Goal: Task Accomplishment & Management: Use online tool/utility

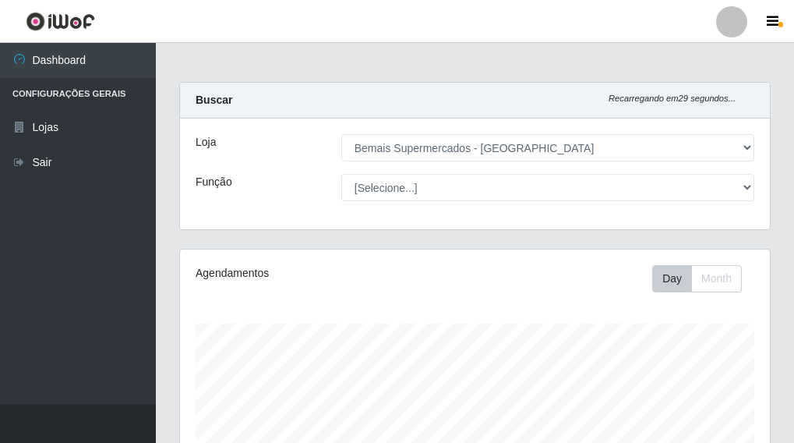
select select "249"
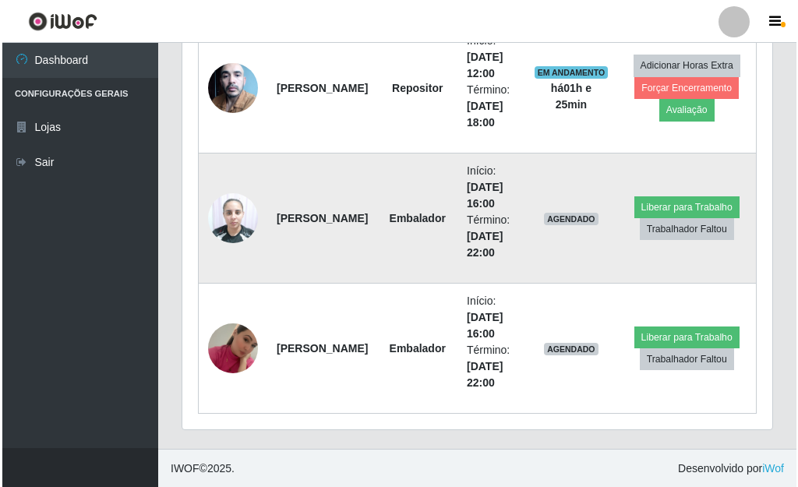
scroll to position [921, 0]
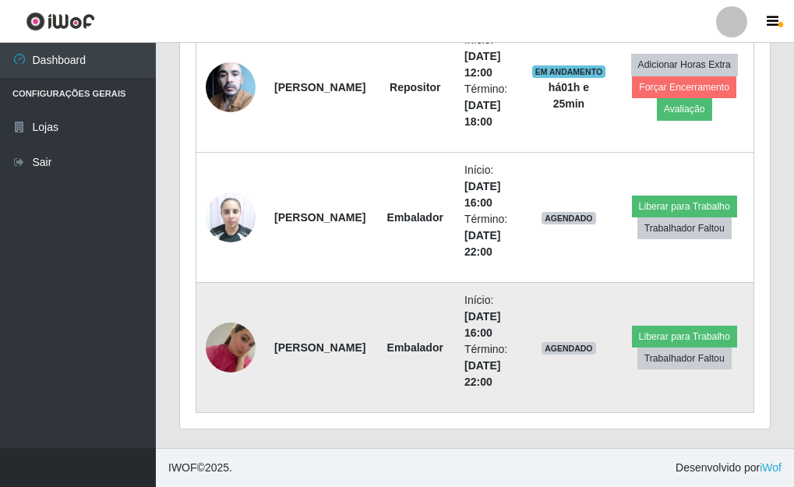
click at [242, 347] on img at bounding box center [231, 347] width 50 height 89
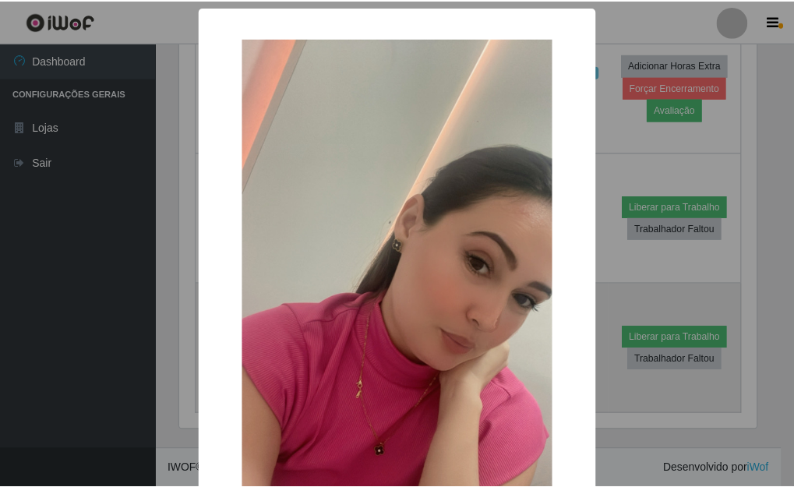
scroll to position [323, 580]
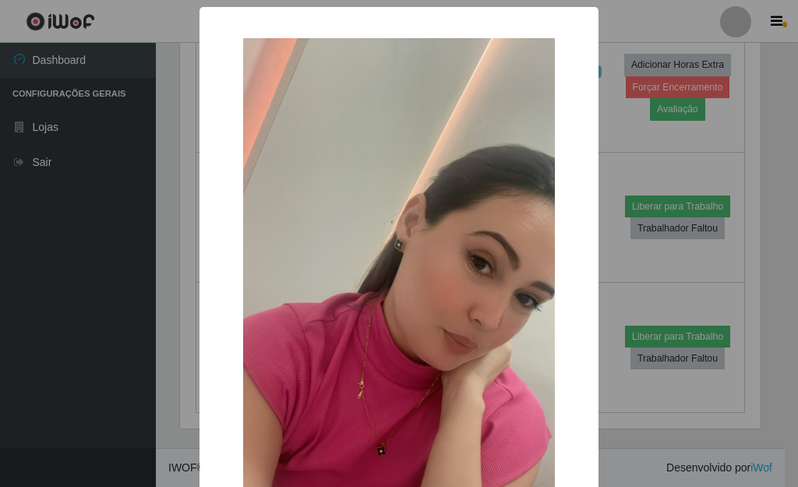
click at [94, 316] on div "× OK Cancel" at bounding box center [399, 243] width 798 height 487
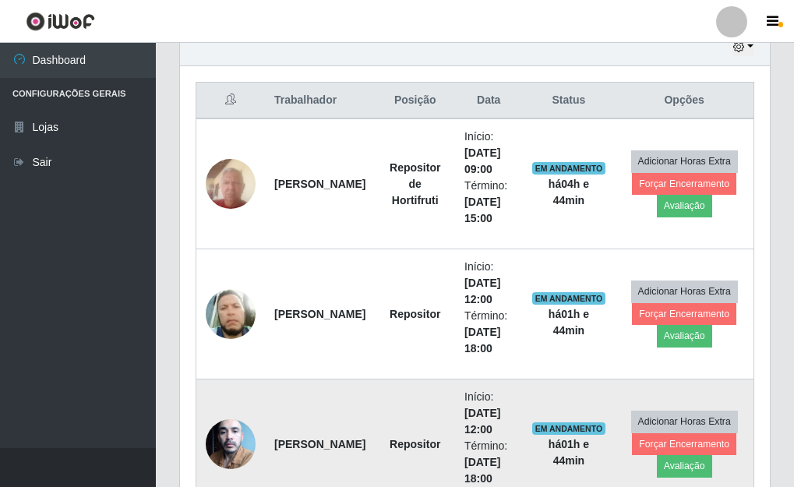
scroll to position [531, 0]
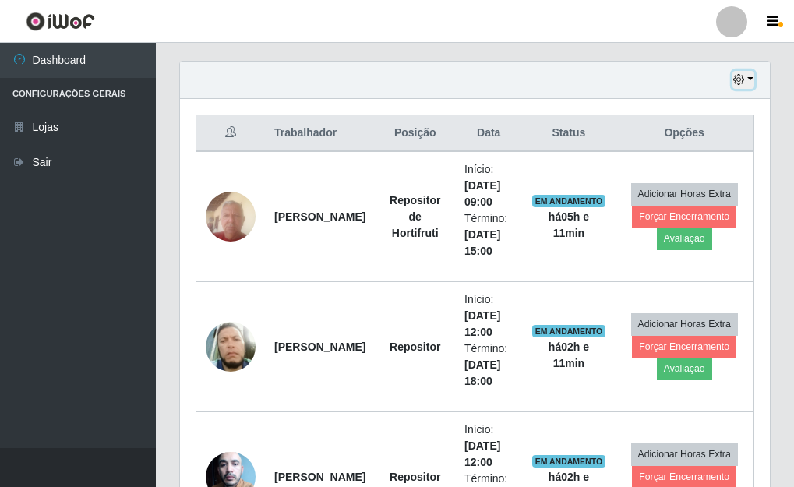
click at [753, 76] on button "button" at bounding box center [743, 80] width 22 height 18
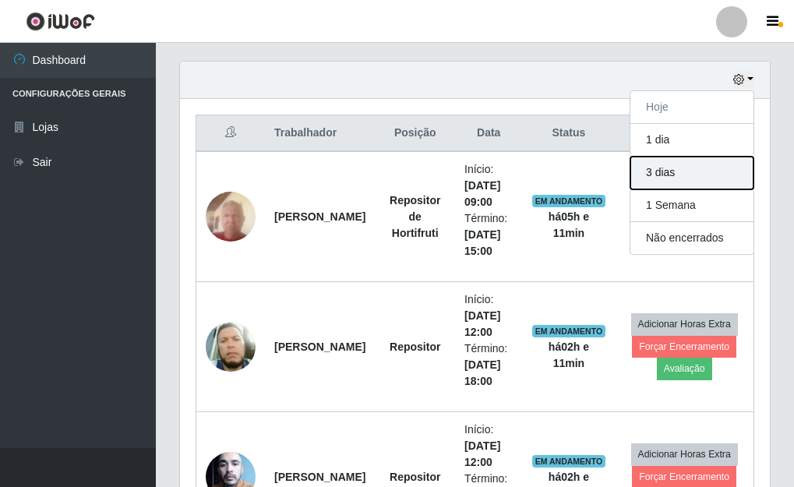
click at [686, 172] on button "3 dias" at bounding box center [691, 173] width 123 height 33
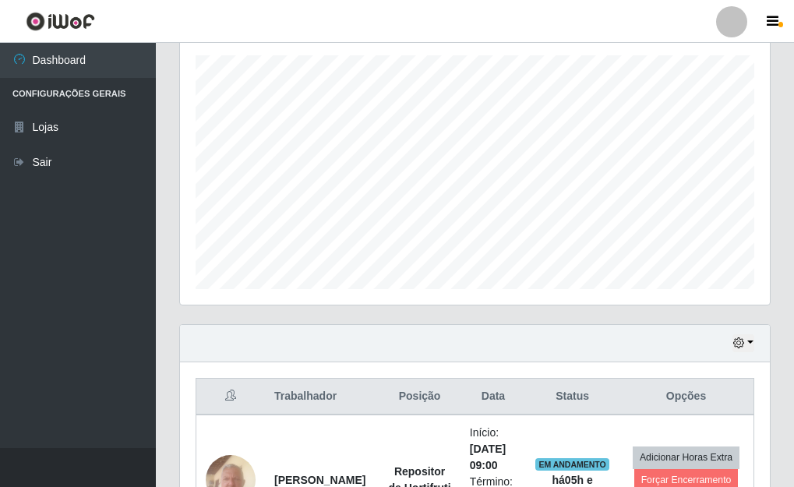
scroll to position [0, 0]
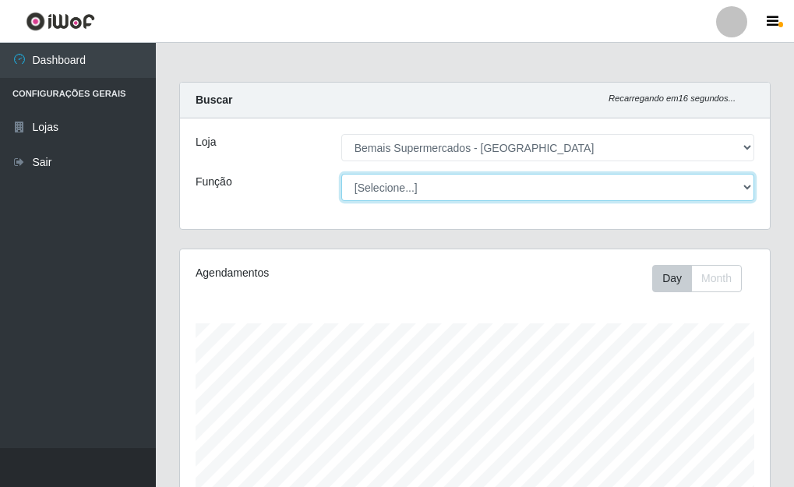
click at [745, 185] on select "[Selecione...] ASG ASG + ASG ++ Auxiliar de Depósito Auxiliar de Depósito + Aux…" at bounding box center [547, 187] width 413 height 27
click at [341, 174] on select "[Selecione...] ASG ASG + ASG ++ Auxiliar de Depósito Auxiliar de Depósito + Aux…" at bounding box center [547, 187] width 413 height 27
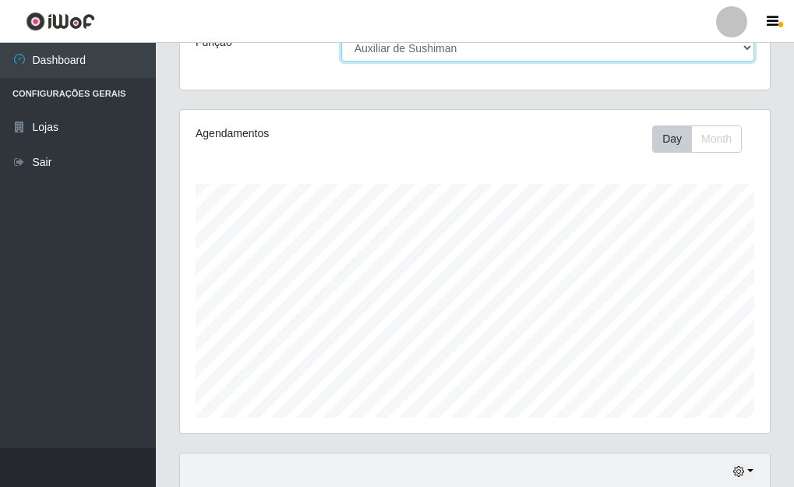
scroll to position [234, 0]
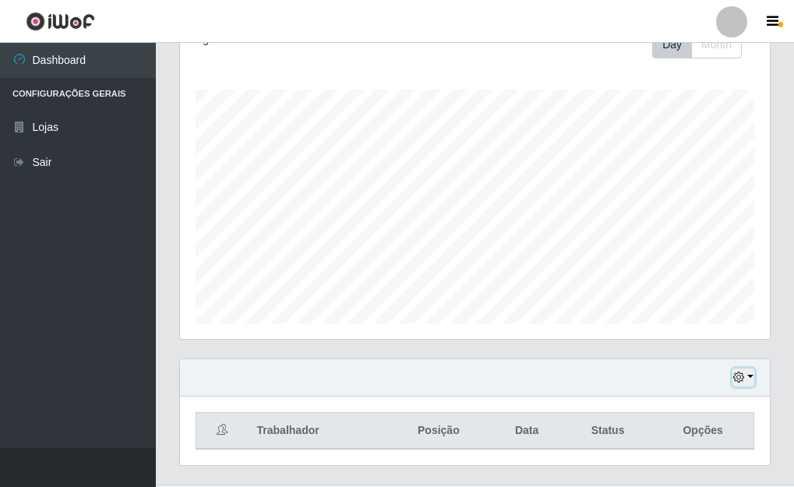
click at [750, 379] on button "button" at bounding box center [743, 378] width 22 height 18
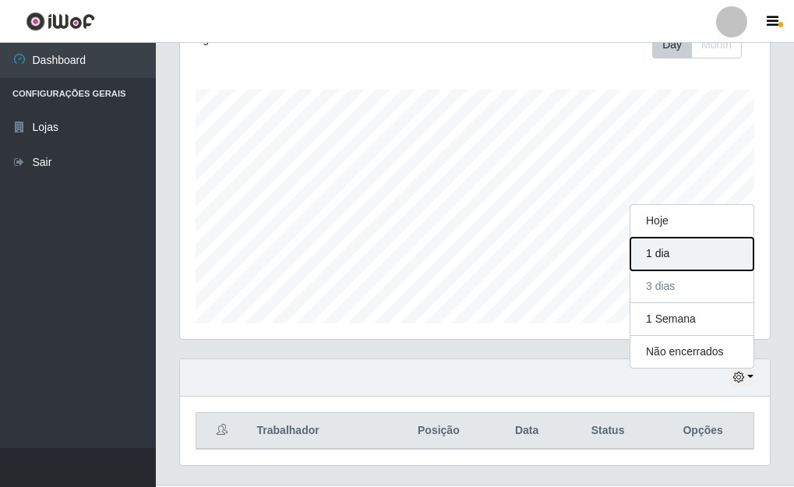
click at [672, 252] on button "1 dia" at bounding box center [691, 254] width 123 height 33
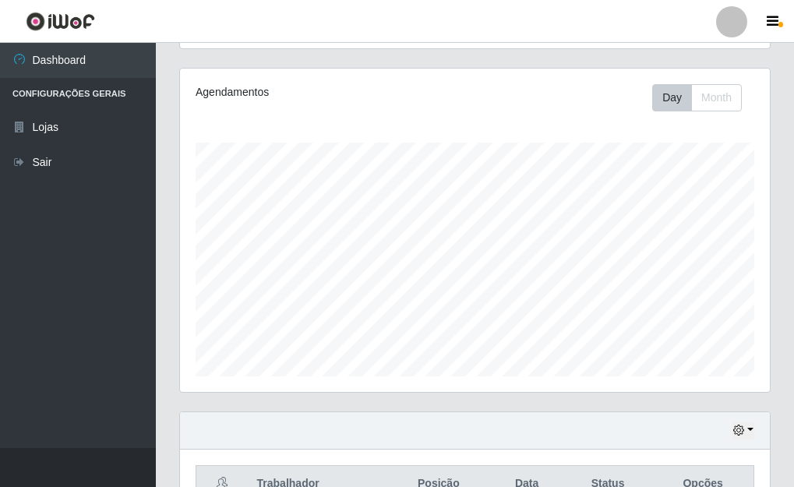
scroll to position [270, 0]
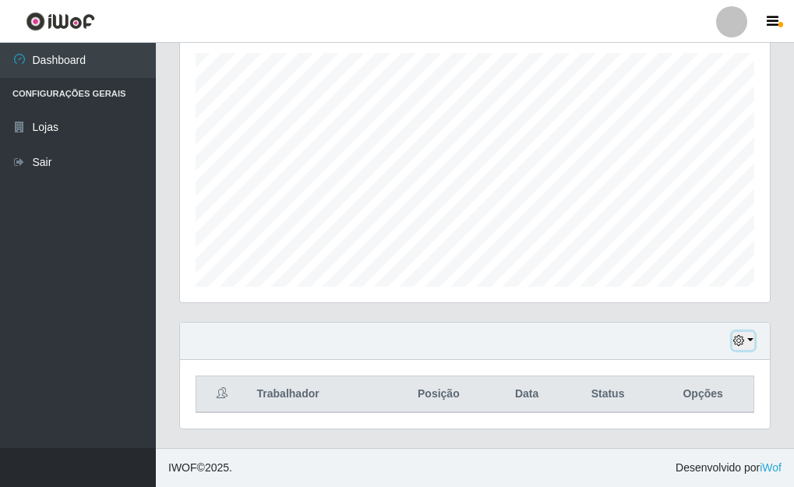
click at [750, 338] on button "button" at bounding box center [743, 341] width 22 height 18
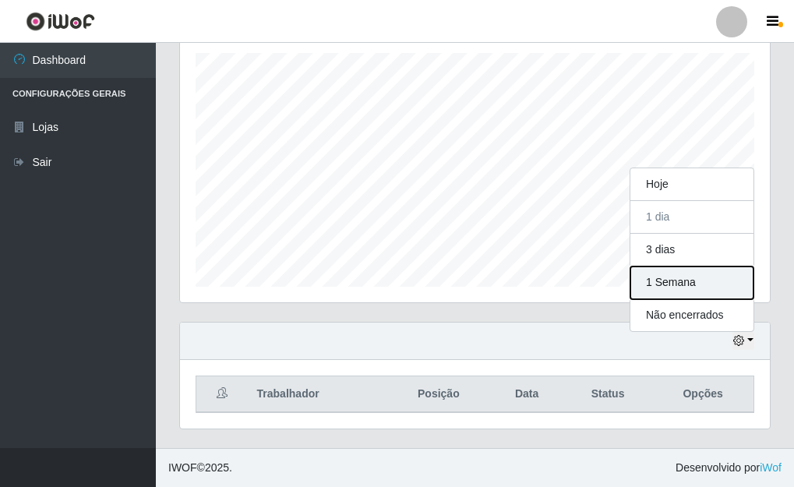
click at [682, 284] on button "1 Semana" at bounding box center [691, 282] width 123 height 33
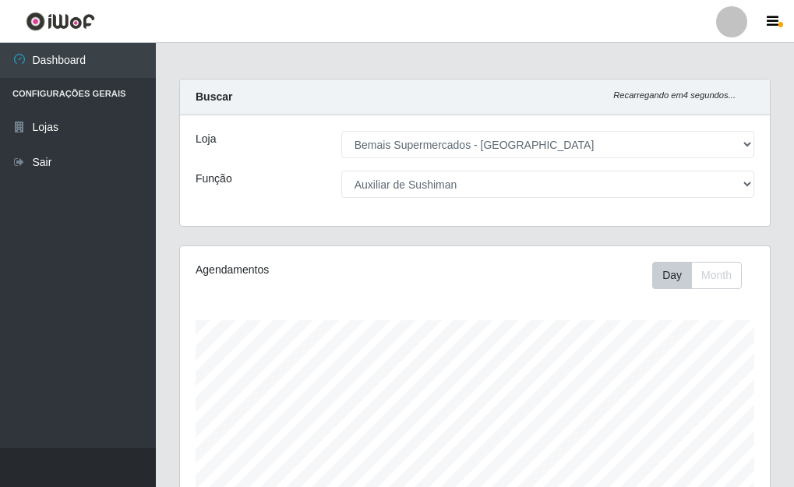
scroll to position [0, 0]
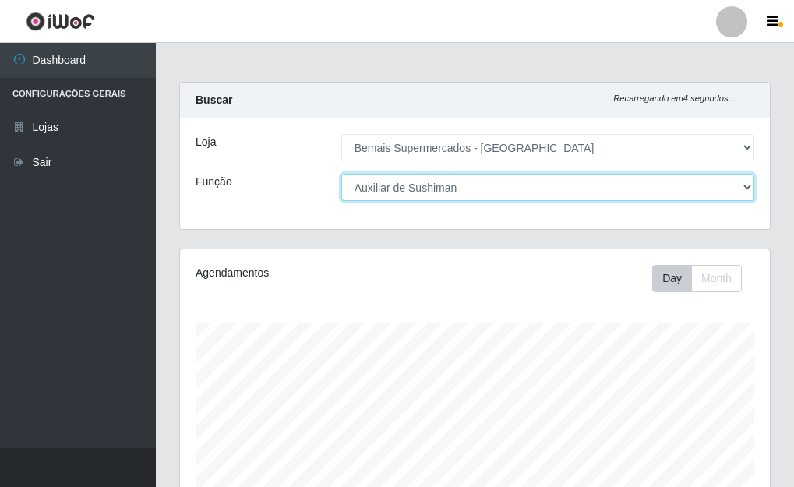
click at [746, 185] on select "[Selecione...] ASG ASG + ASG ++ Auxiliar de Depósito Auxiliar de Depósito + Aux…" at bounding box center [547, 187] width 413 height 27
click at [341, 174] on select "[Selecione...] ASG ASG + ASG ++ Auxiliar de Depósito Auxiliar de Depósito + Aux…" at bounding box center [547, 187] width 413 height 27
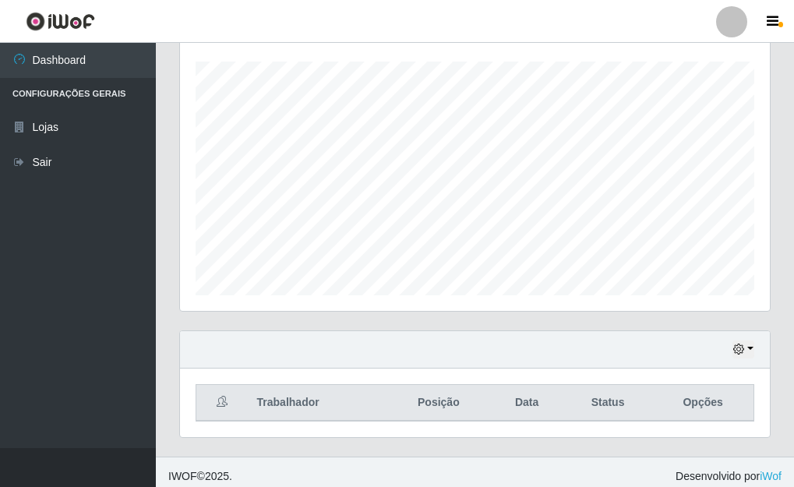
scroll to position [270, 0]
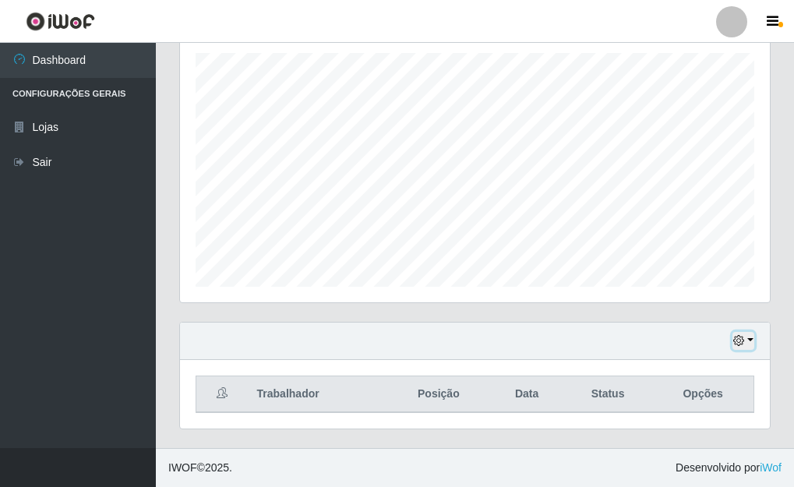
click at [750, 340] on button "button" at bounding box center [743, 341] width 22 height 18
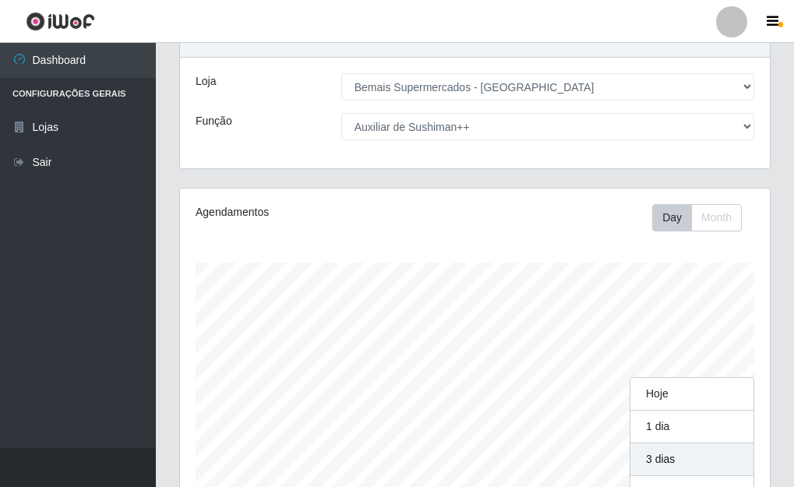
scroll to position [323, 590]
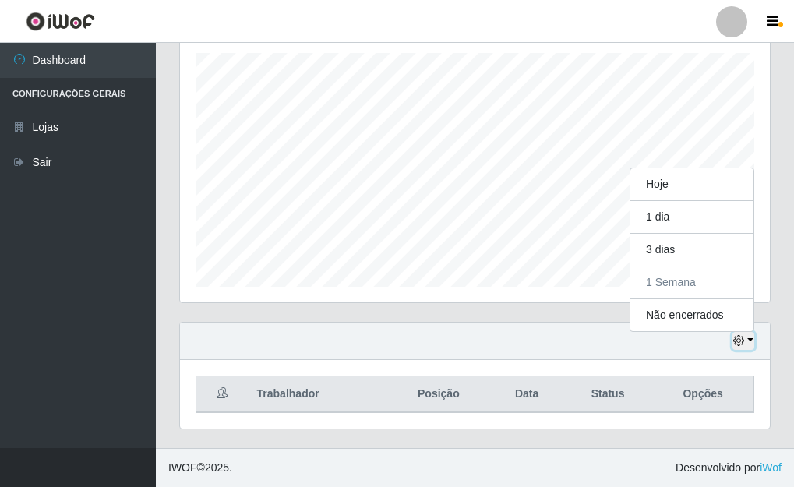
click at [749, 337] on button "button" at bounding box center [743, 341] width 22 height 18
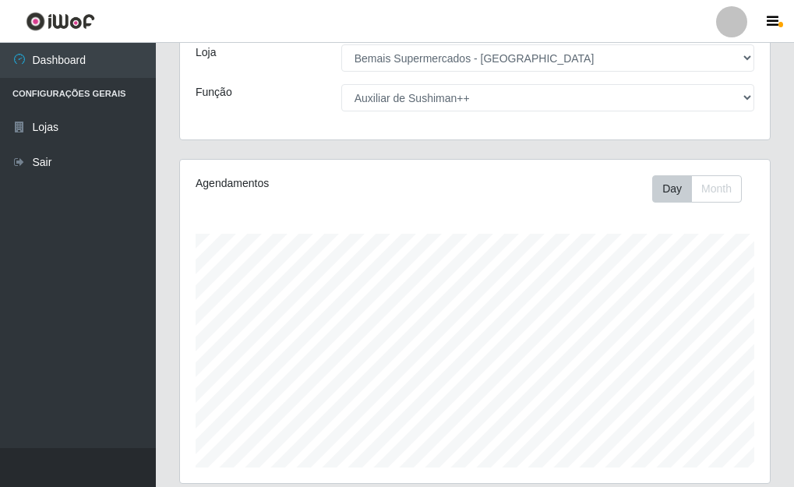
scroll to position [270, 0]
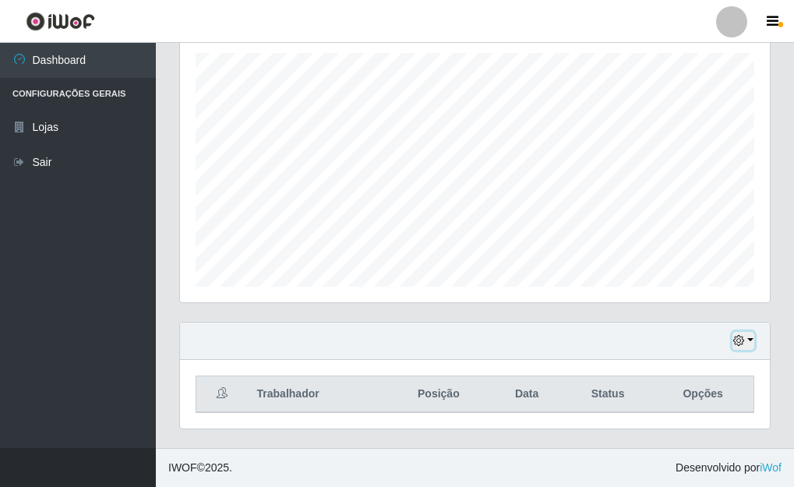
click at [752, 340] on button "button" at bounding box center [743, 341] width 22 height 18
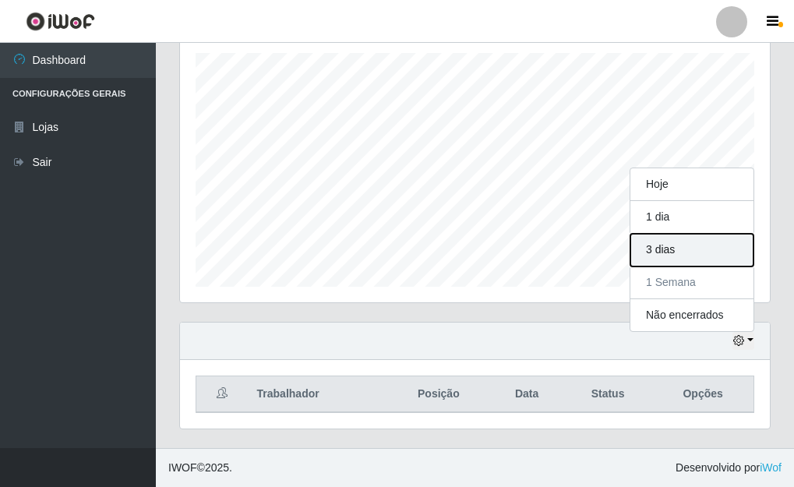
click at [681, 251] on button "3 dias" at bounding box center [691, 250] width 123 height 33
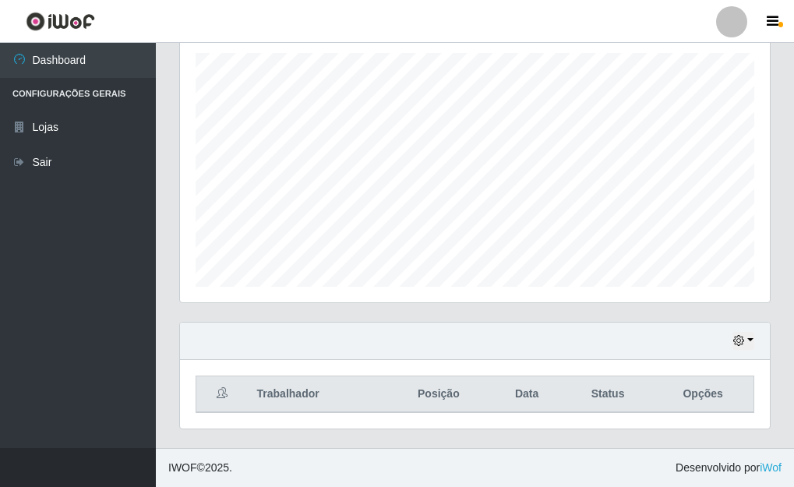
scroll to position [0, 0]
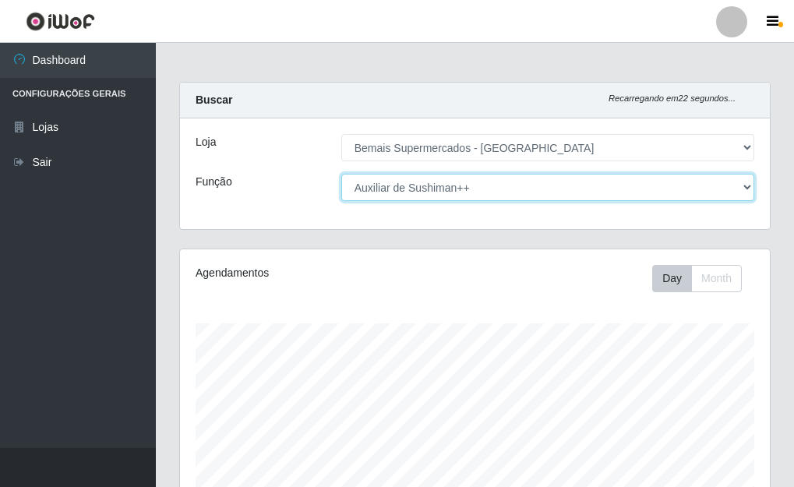
drag, startPoint x: 740, startPoint y: 185, endPoint x: 693, endPoint y: 184, distance: 46.8
click at [740, 185] on select "[Selecione...] ASG ASG + ASG ++ Auxiliar de Depósito Auxiliar de Depósito + Aux…" at bounding box center [547, 187] width 413 height 27
click at [341, 174] on select "[Selecione...] ASG ASG + ASG ++ Auxiliar de Depósito Auxiliar de Depósito + Aux…" at bounding box center [547, 187] width 413 height 27
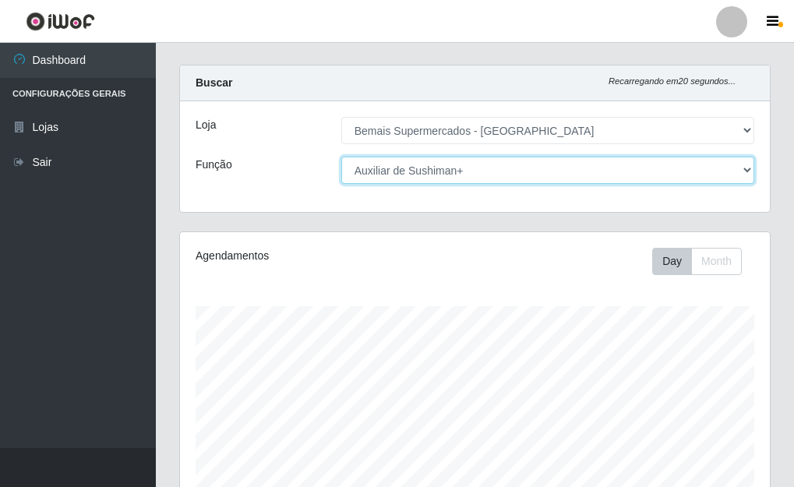
scroll to position [11, 0]
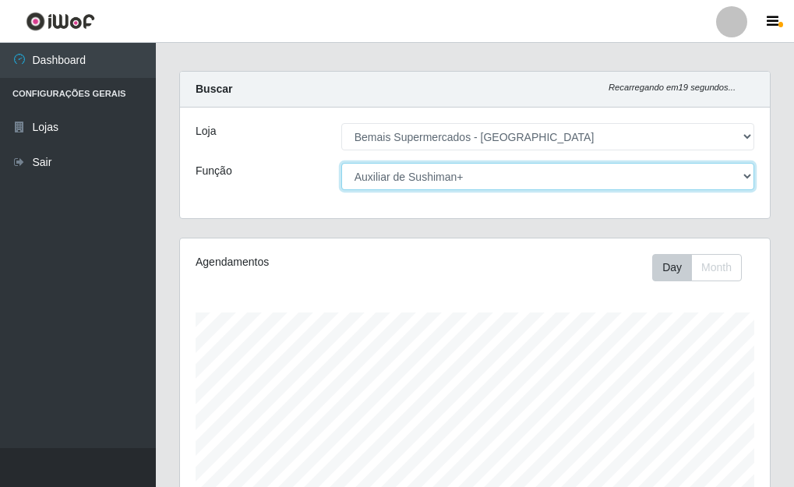
drag, startPoint x: 743, startPoint y: 181, endPoint x: 700, endPoint y: 181, distance: 43.6
click at [742, 181] on select "[Selecione...] ASG ASG + ASG ++ Auxiliar de Depósito Auxiliar de Depósito + Aux…" at bounding box center [547, 176] width 413 height 27
select select "[Selecione...]"
click at [341, 163] on select "[Selecione...] ASG ASG + ASG ++ Auxiliar de Depósito Auxiliar de Depósito + Aux…" at bounding box center [547, 176] width 413 height 27
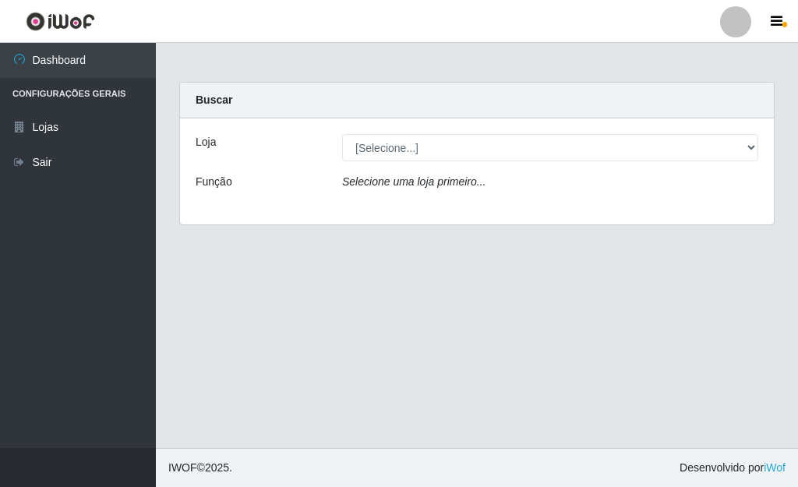
select select "249"
click at [342, 134] on select "[Selecione...] Bemais Supermercados - Três Ruas" at bounding box center [550, 147] width 416 height 27
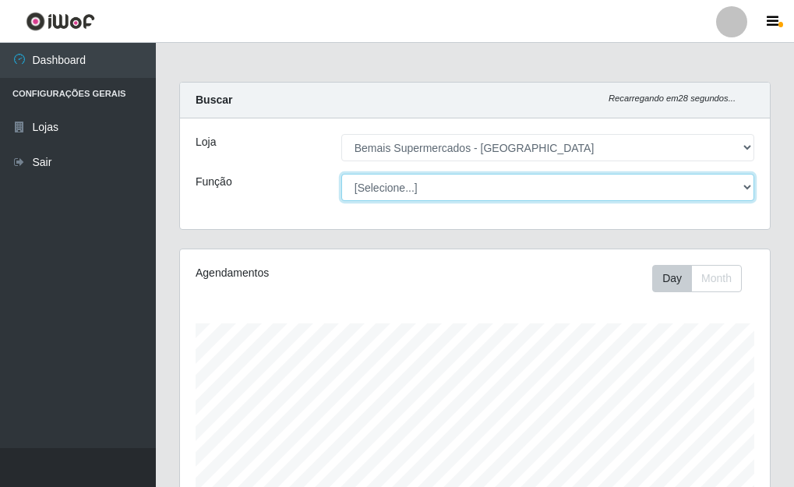
scroll to position [323, 590]
click at [746, 191] on select "[Selecione...] ASG ASG + ASG ++ Auxiliar de Depósito Auxiliar de Depósito + Aux…" at bounding box center [547, 187] width 413 height 27
click at [397, 185] on select "[Selecione...] ASG ASG + ASG ++ Auxiliar de Depósito Auxiliar de Depósito + Aux…" at bounding box center [547, 187] width 413 height 27
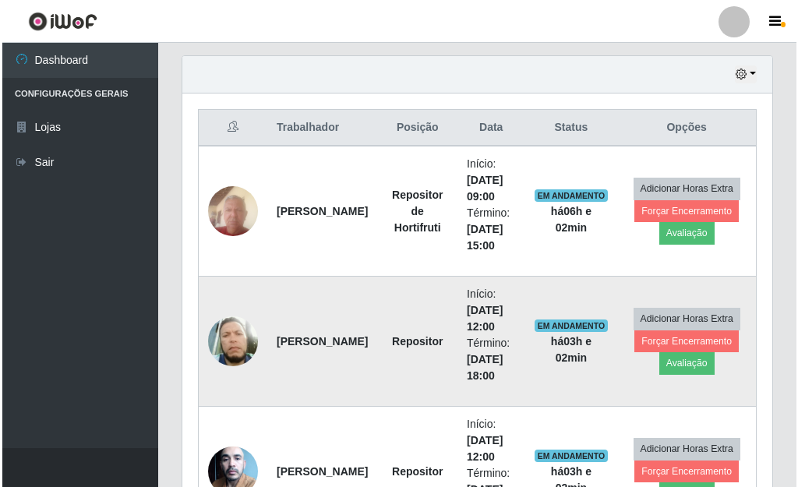
scroll to position [531, 0]
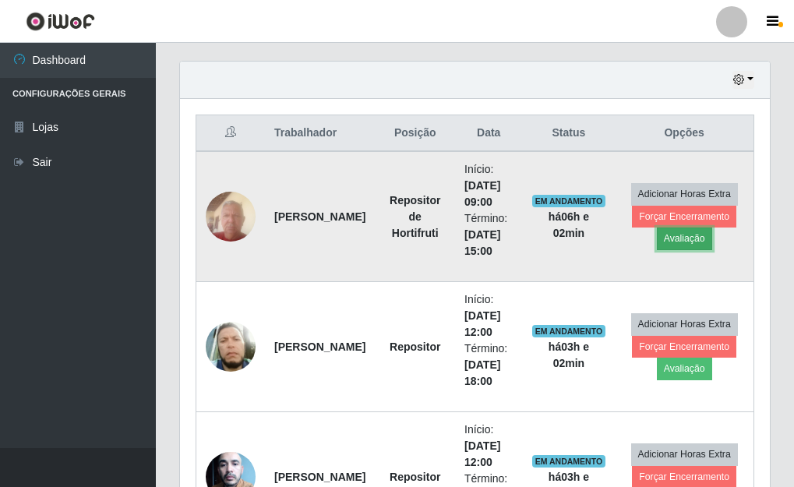
click at [687, 238] on button "Avaliação" at bounding box center [684, 239] width 55 height 22
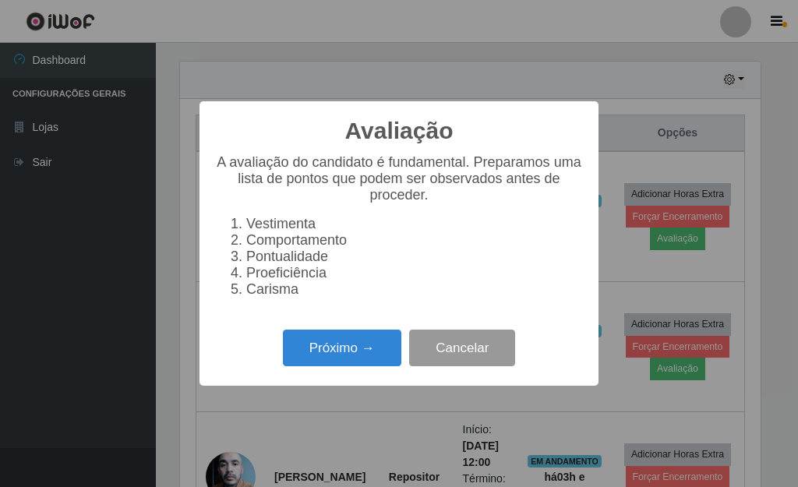
scroll to position [323, 580]
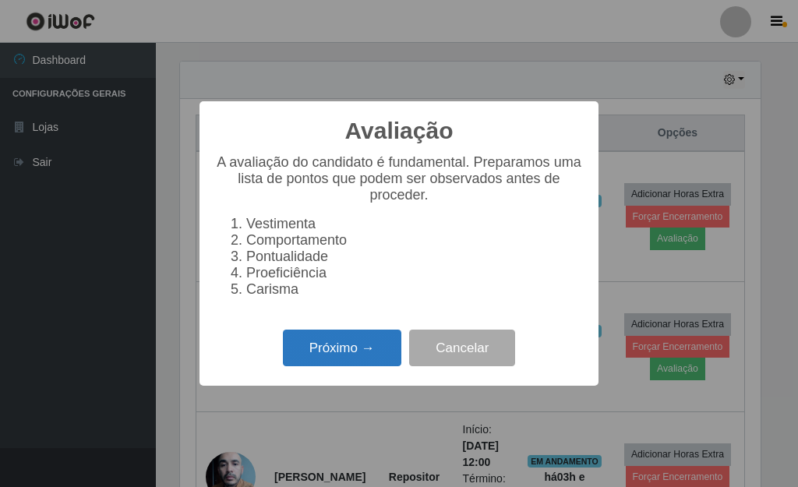
click at [344, 350] on button "Próximo →" at bounding box center [342, 348] width 118 height 37
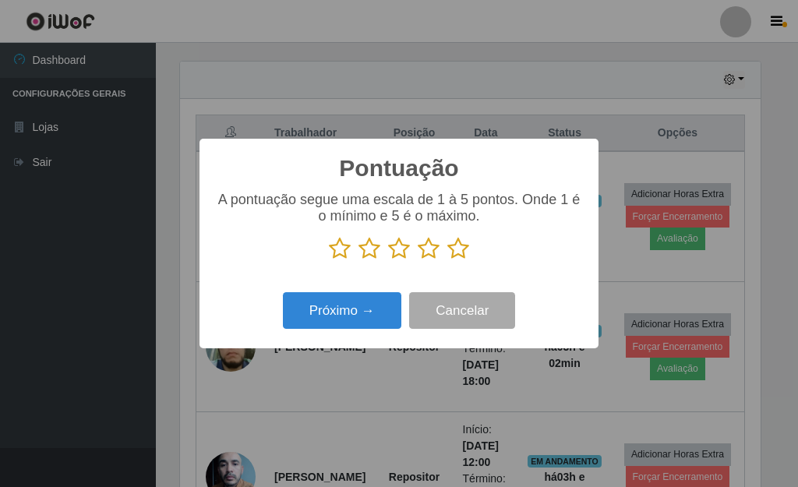
scroll to position [778858, 778601]
click at [454, 258] on icon at bounding box center [458, 248] width 22 height 23
click at [447, 260] on input "radio" at bounding box center [447, 260] width 0 height 0
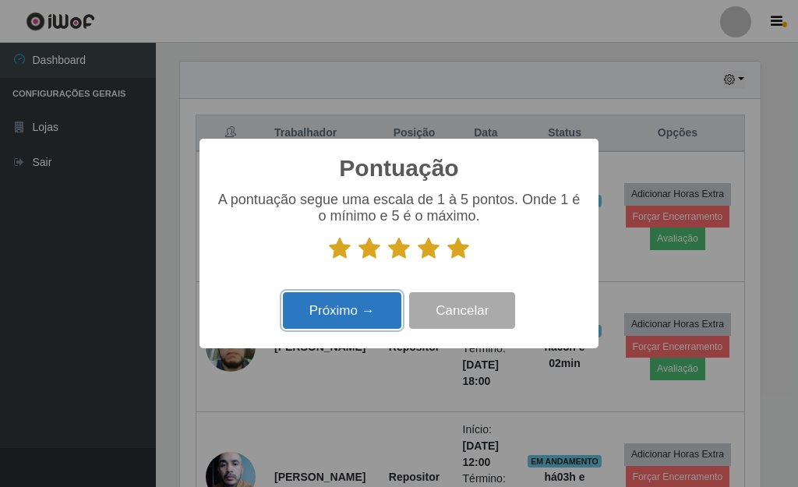
click at [361, 302] on button "Próximo →" at bounding box center [342, 310] width 118 height 37
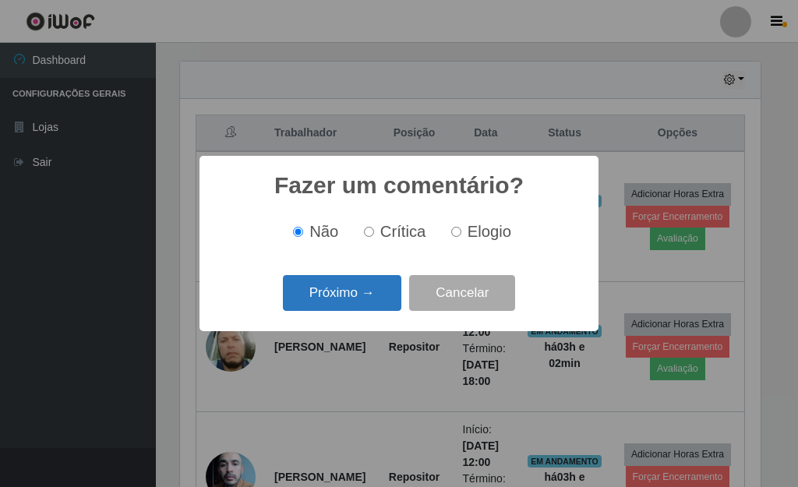
click at [359, 296] on button "Próximo →" at bounding box center [342, 293] width 118 height 37
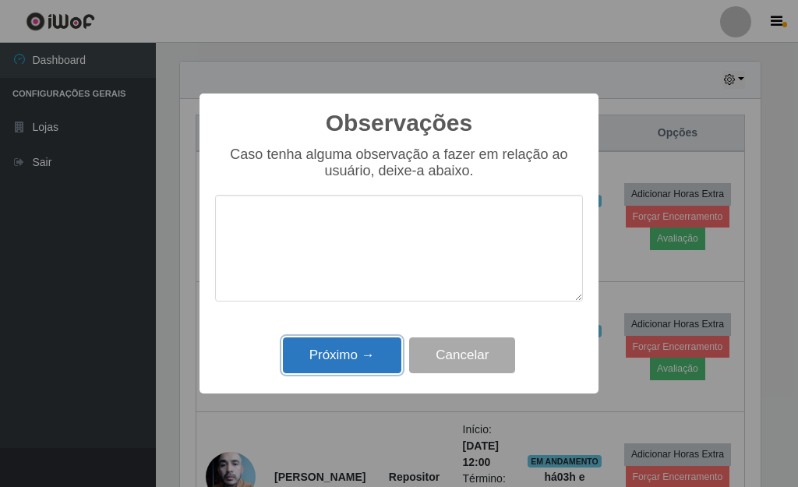
click at [377, 352] on button "Próximo →" at bounding box center [342, 355] width 118 height 37
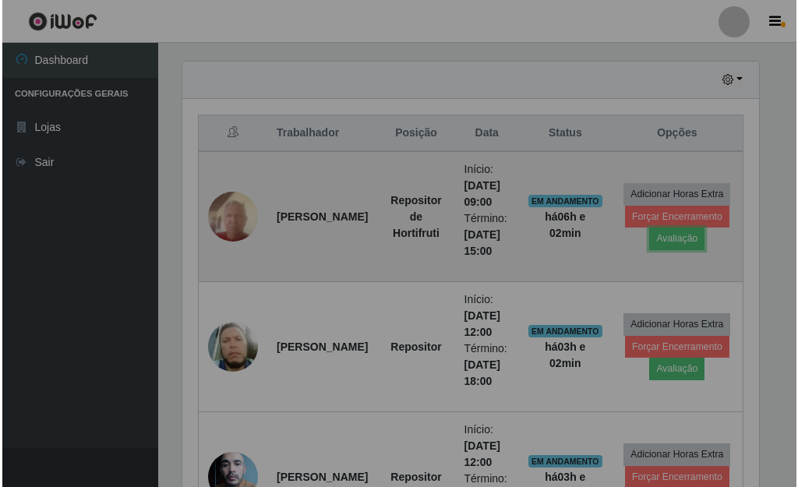
scroll to position [323, 590]
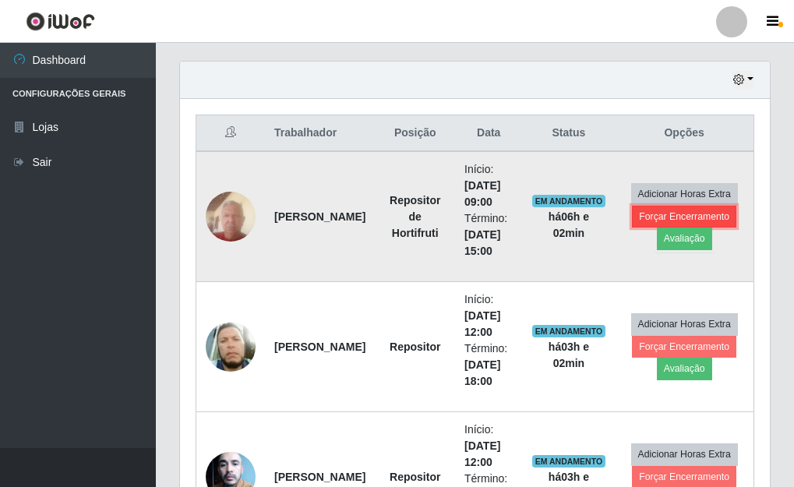
click at [657, 217] on button "Forçar Encerramento" at bounding box center [684, 217] width 104 height 22
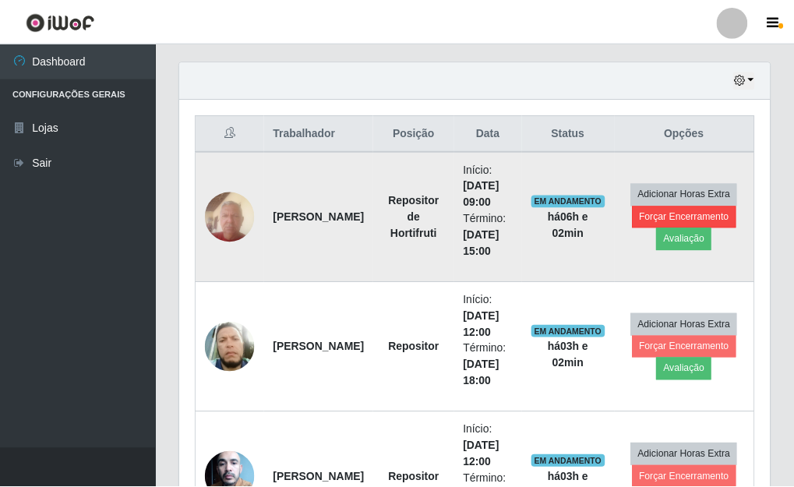
scroll to position [323, 580]
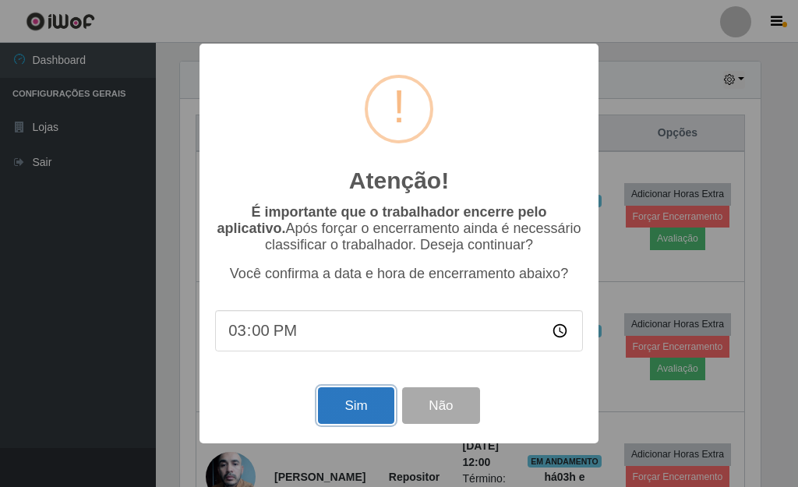
click at [362, 404] on button "Sim" at bounding box center [356, 405] width 76 height 37
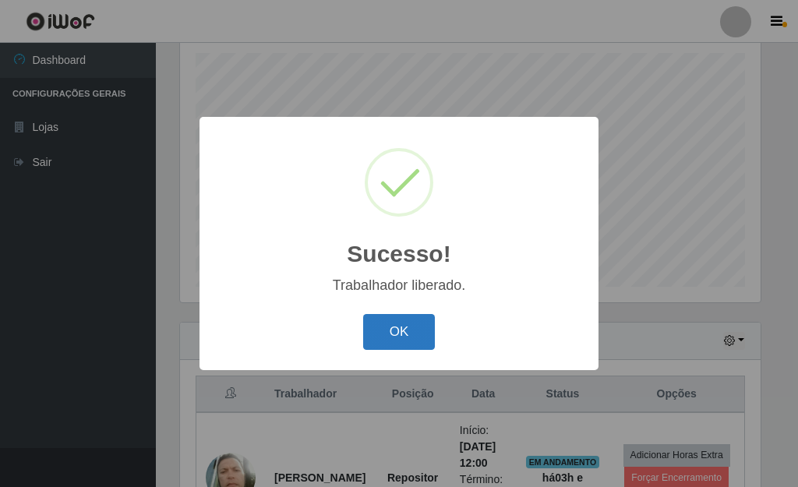
click at [412, 326] on button "OK" at bounding box center [399, 332] width 72 height 37
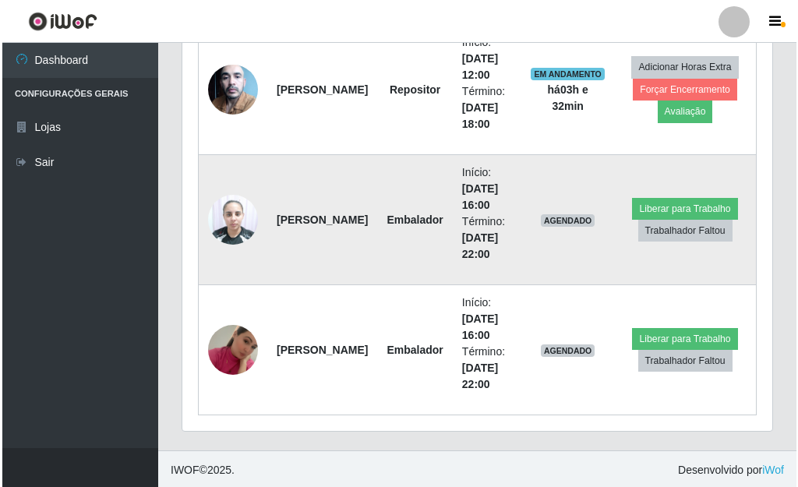
scroll to position [791, 0]
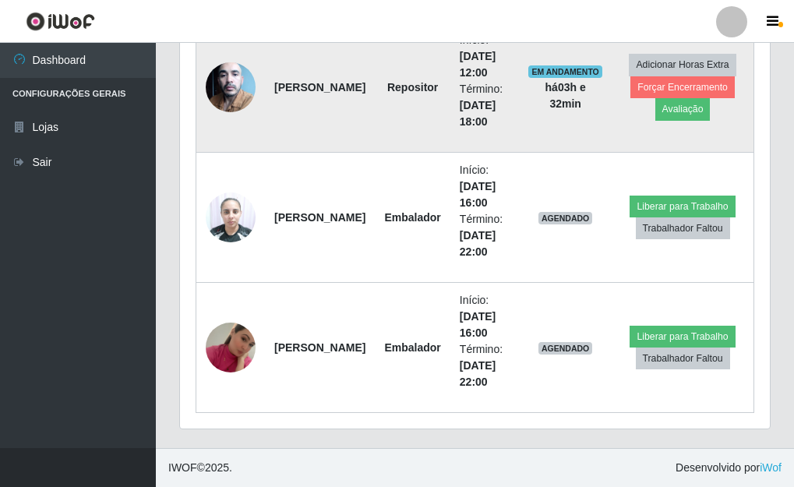
click at [239, 95] on img at bounding box center [231, 87] width 50 height 66
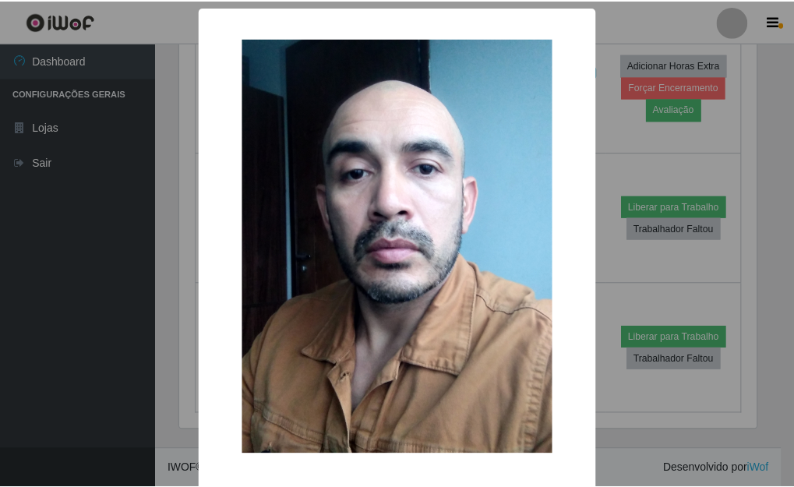
scroll to position [323, 580]
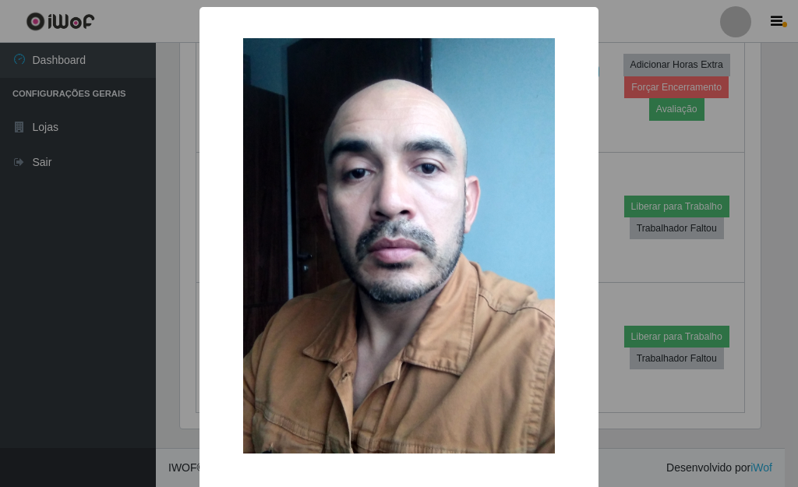
click at [598, 121] on div "× OK Cancel" at bounding box center [399, 243] width 798 height 487
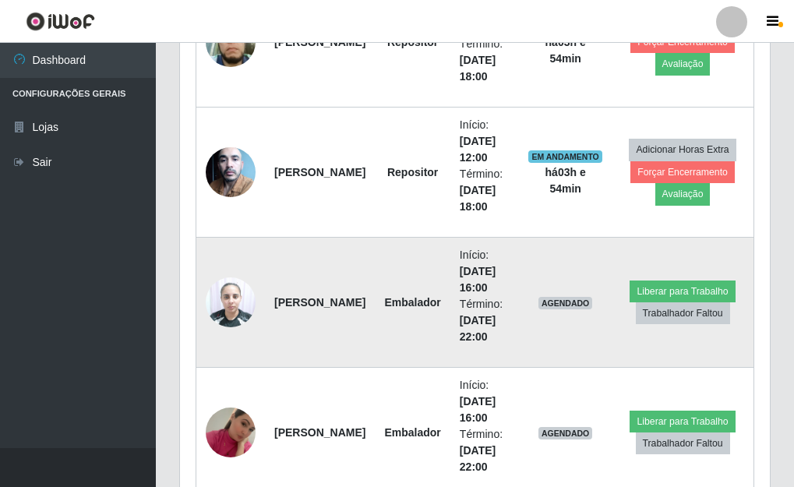
scroll to position [791, 0]
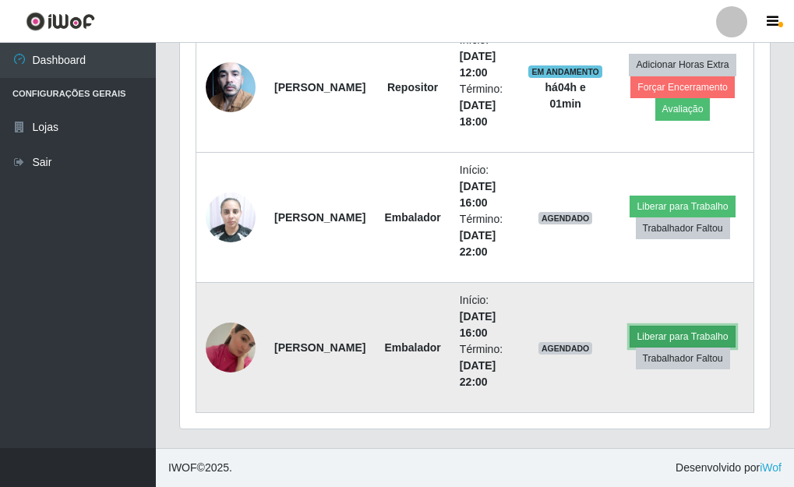
click at [691, 337] on button "Liberar para Trabalho" at bounding box center [682, 337] width 105 height 22
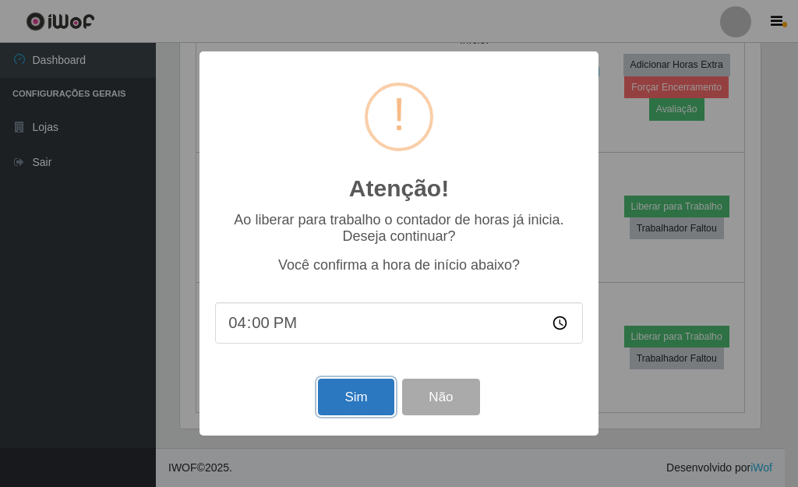
click at [367, 403] on button "Sim" at bounding box center [356, 397] width 76 height 37
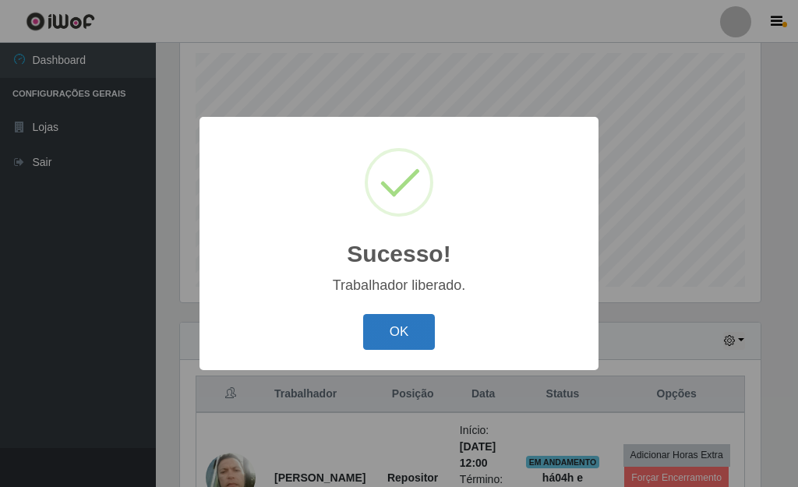
click at [405, 327] on button "OK" at bounding box center [399, 332] width 72 height 37
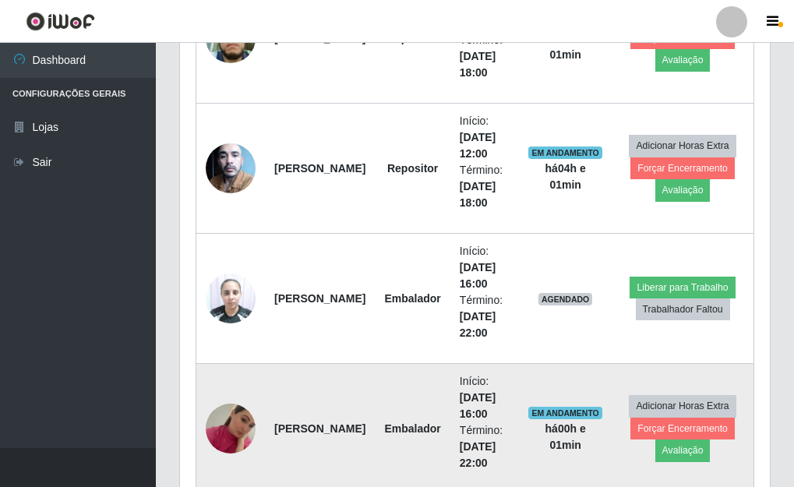
scroll to position [791, 0]
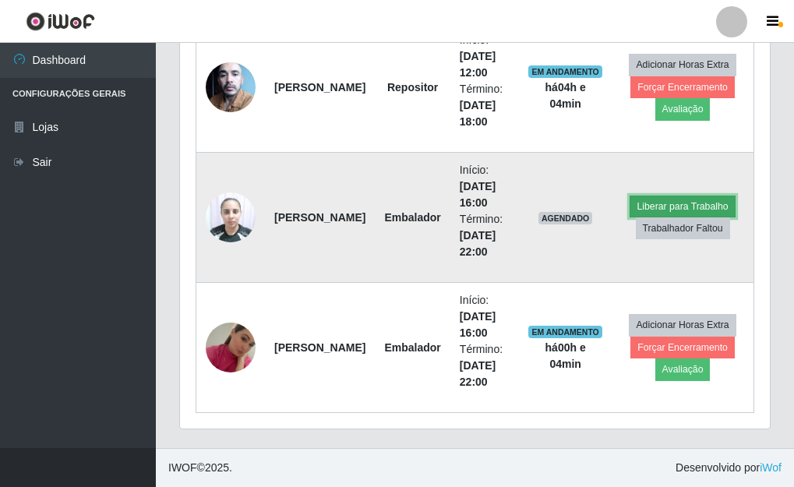
click at [683, 205] on button "Liberar para Trabalho" at bounding box center [682, 207] width 105 height 22
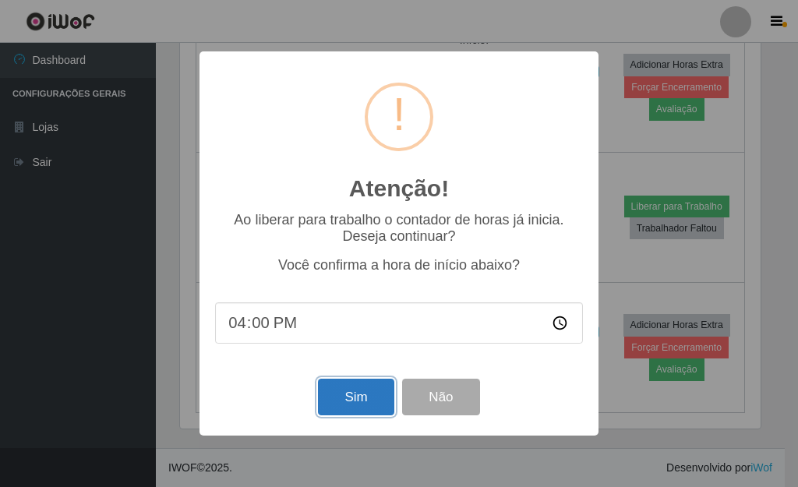
click at [362, 400] on button "Sim" at bounding box center [356, 397] width 76 height 37
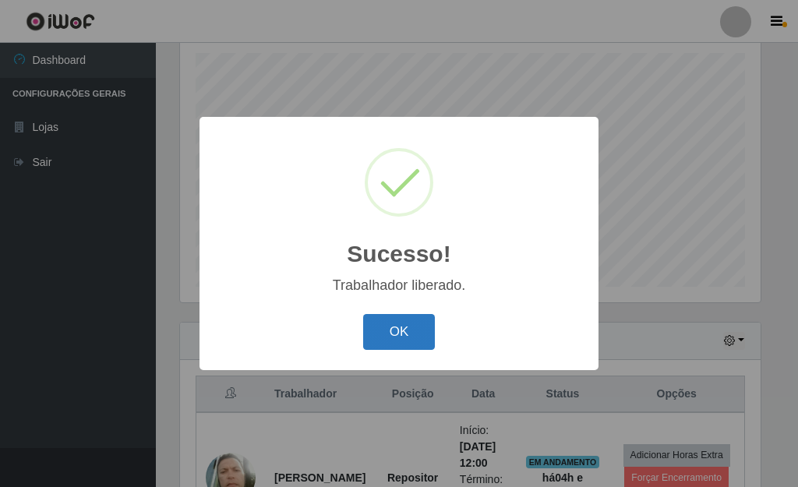
click at [396, 334] on button "OK" at bounding box center [399, 332] width 72 height 37
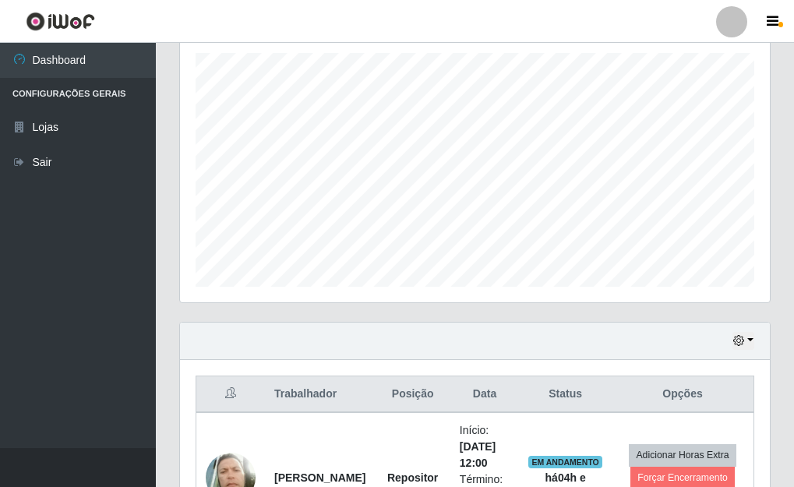
scroll to position [323, 590]
